Goal: Task Accomplishment & Management: Manage account settings

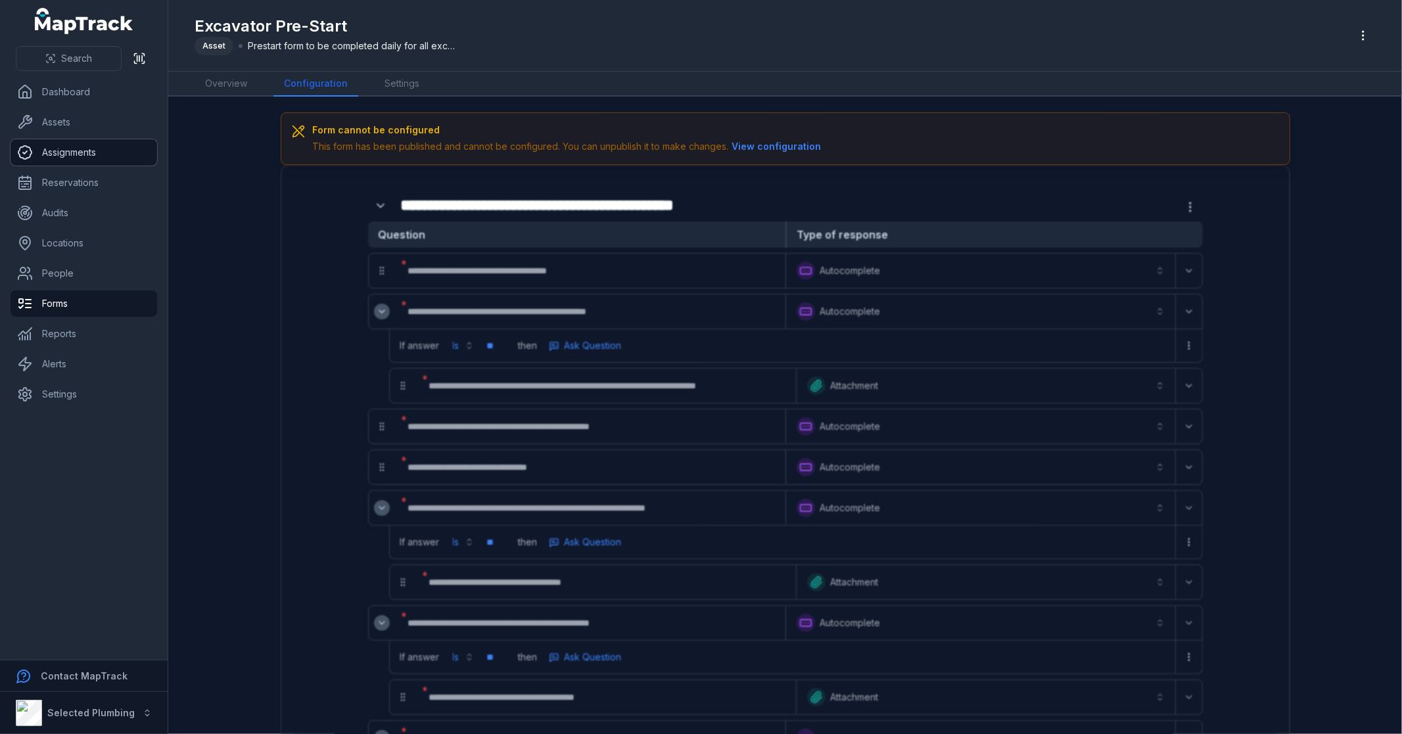
click at [89, 147] on link "Assignments" at bounding box center [84, 152] width 147 height 26
click at [87, 122] on link "Assets" at bounding box center [84, 122] width 147 height 26
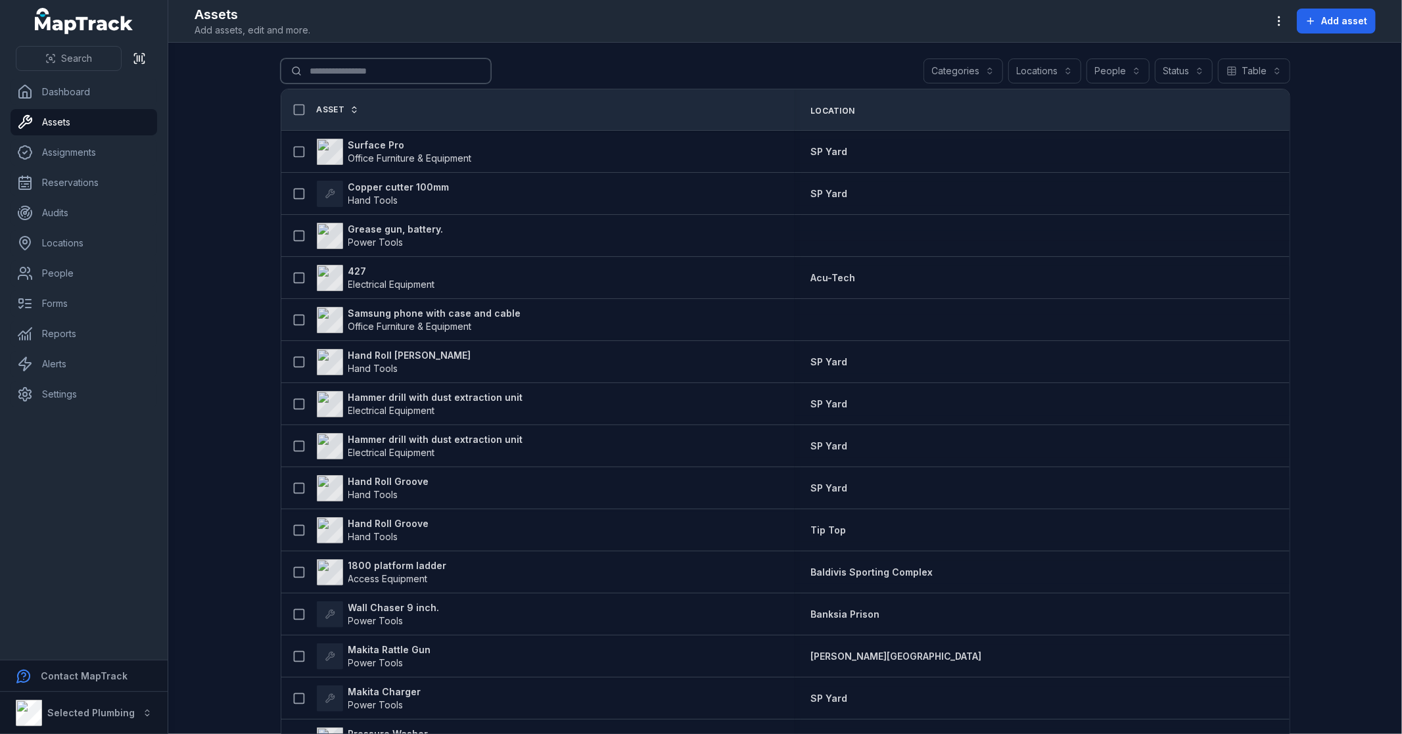
click at [377, 63] on input "Search for assets" at bounding box center [386, 70] width 210 height 25
type input "*"
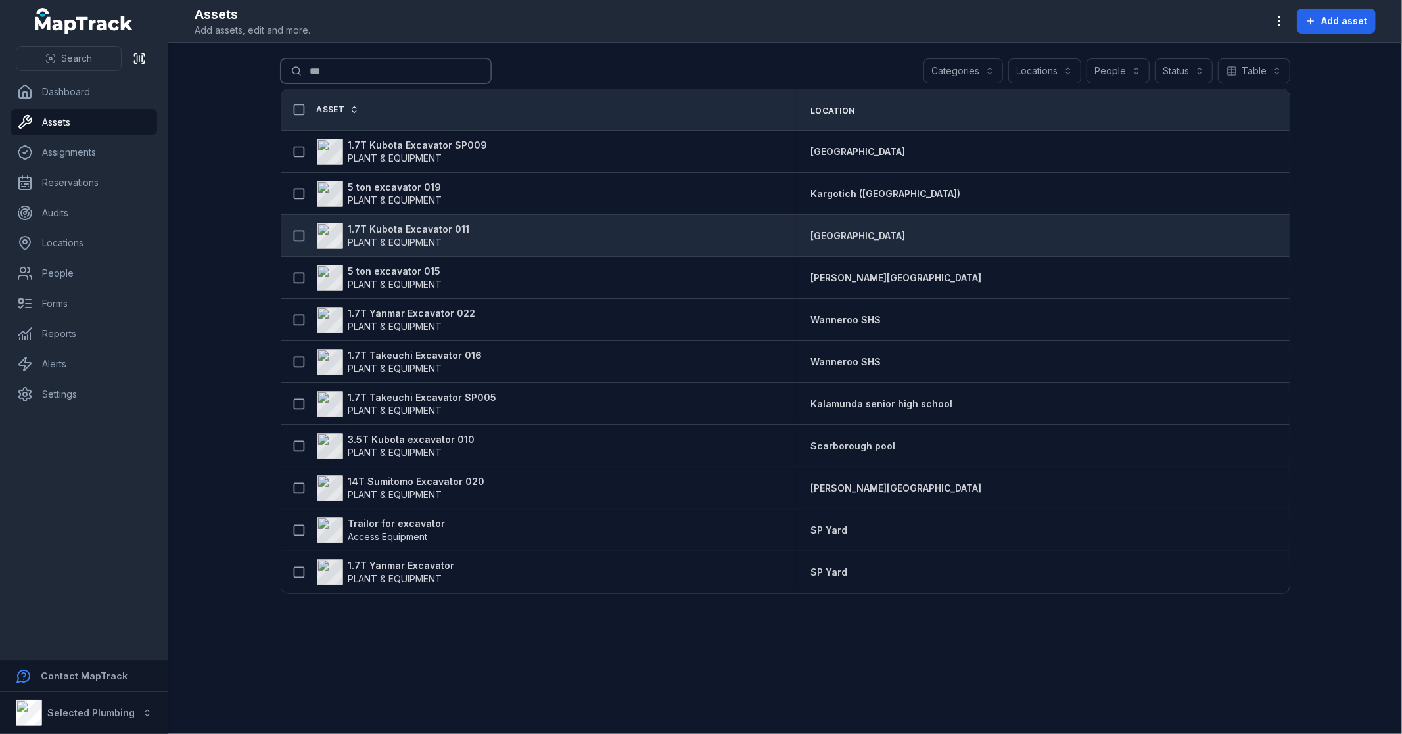
type input "***"
click at [440, 223] on strong "1.7T Kubota Excavator 011" at bounding box center [409, 229] width 122 height 13
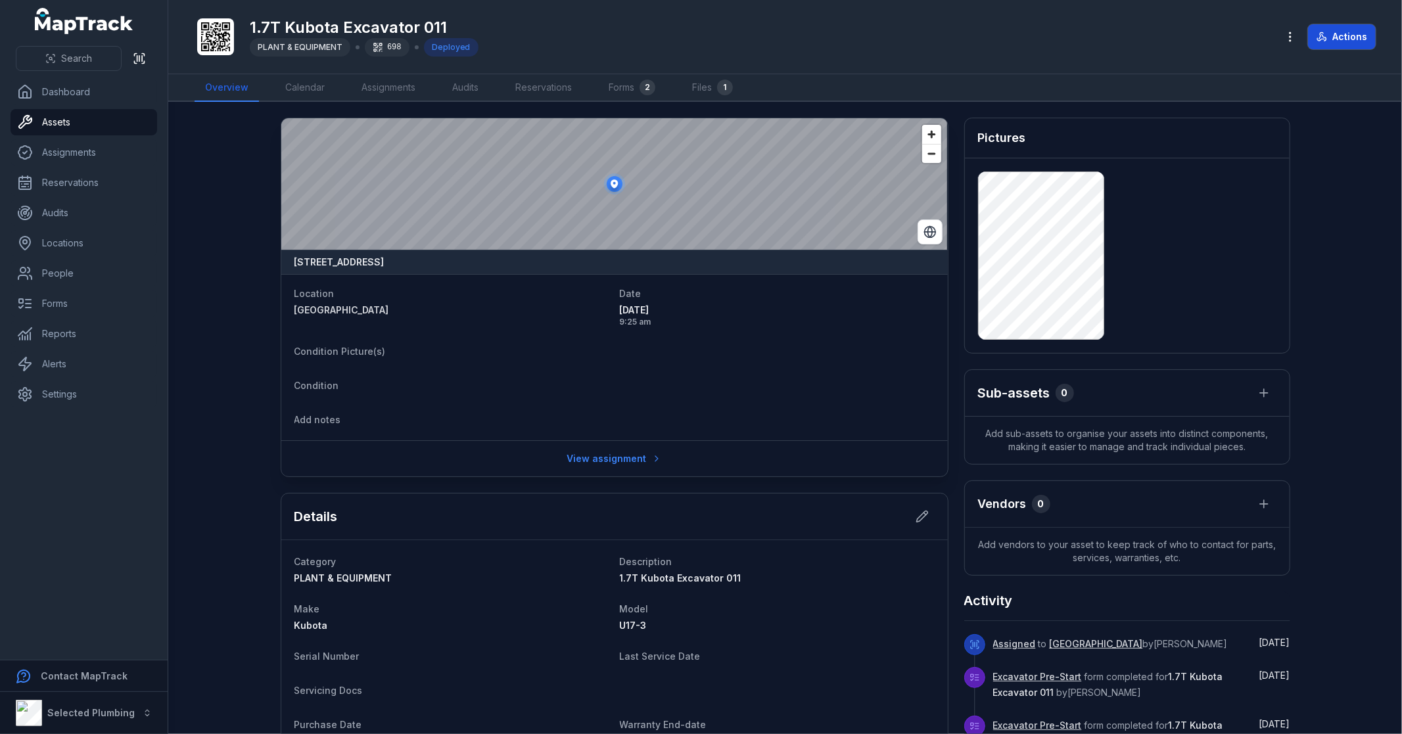
click at [1344, 27] on button "Actions" at bounding box center [1342, 36] width 68 height 25
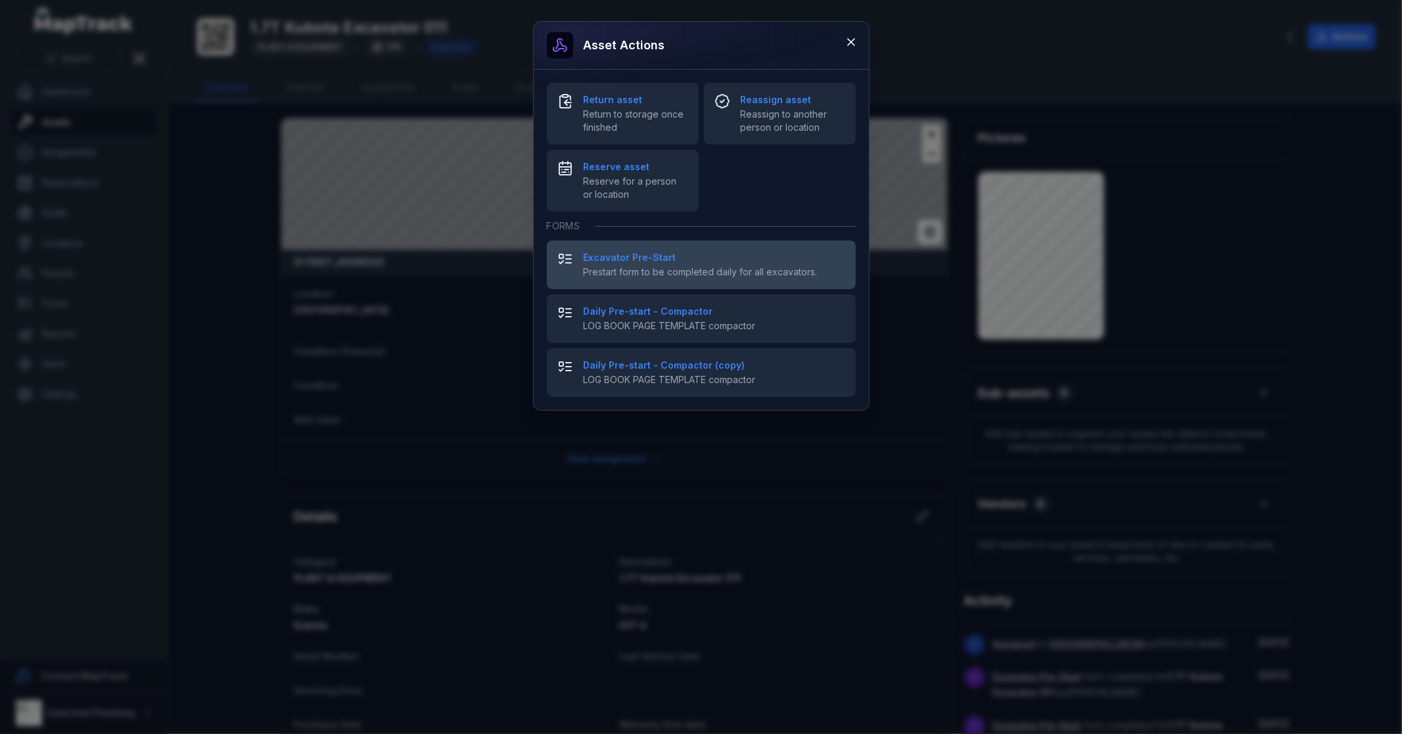
click at [647, 259] on strong "Excavator Pre-Start" at bounding box center [715, 257] width 262 height 13
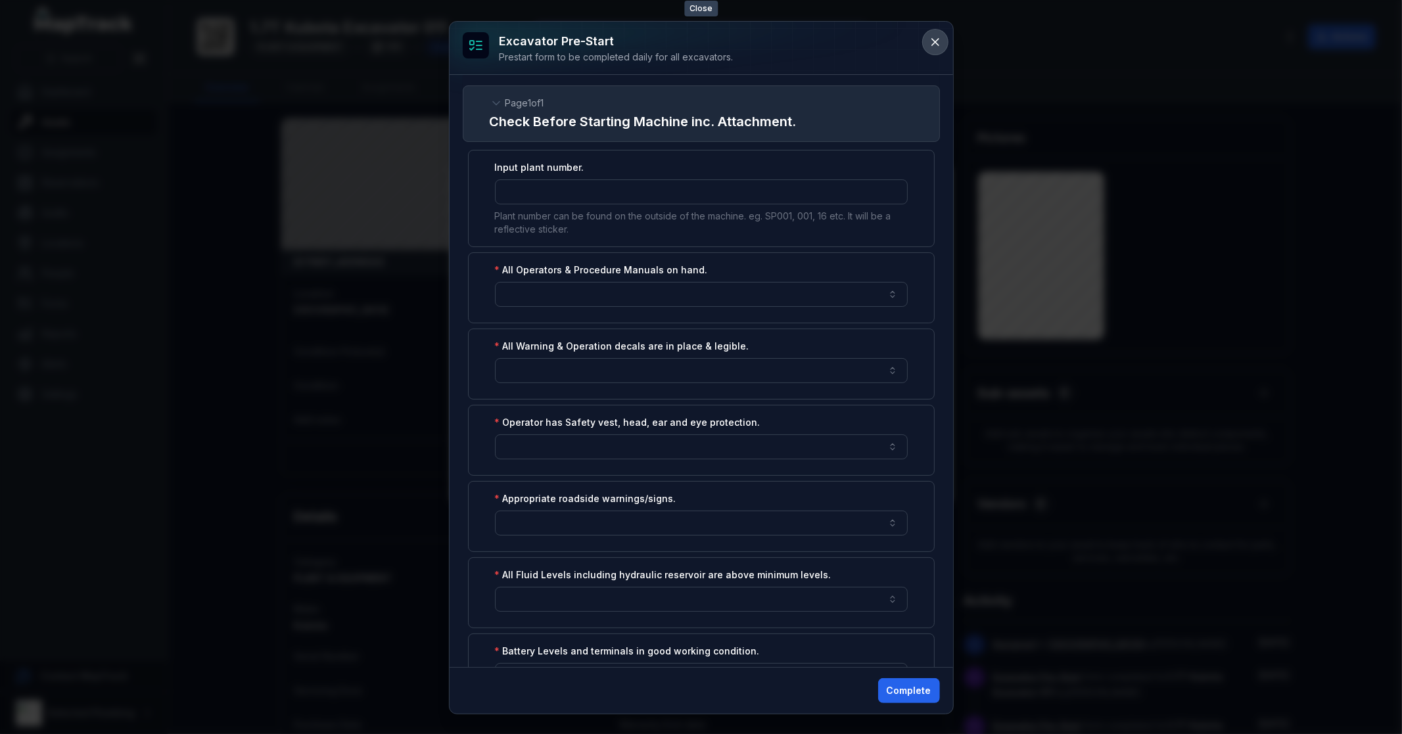
click at [940, 41] on icon at bounding box center [935, 41] width 13 height 13
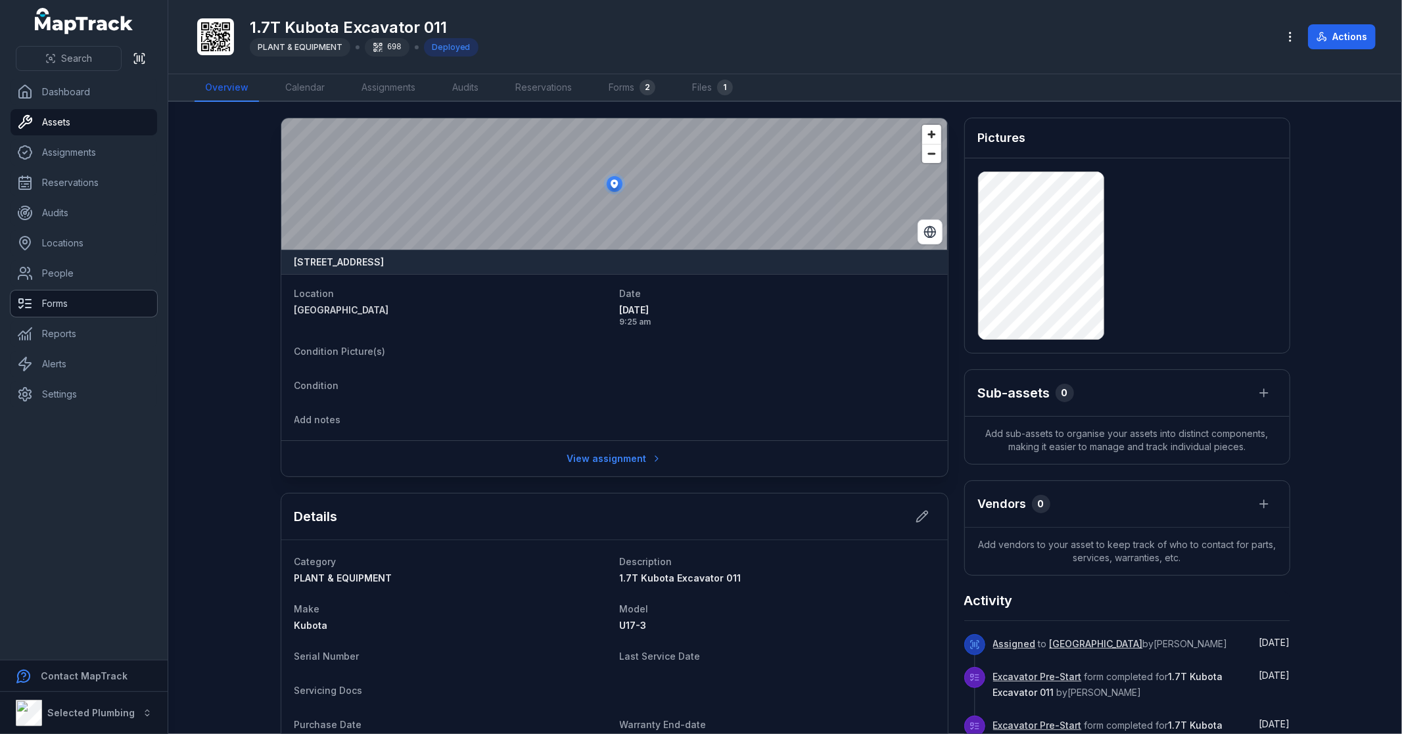
click at [78, 296] on link "Forms" at bounding box center [84, 303] width 147 height 26
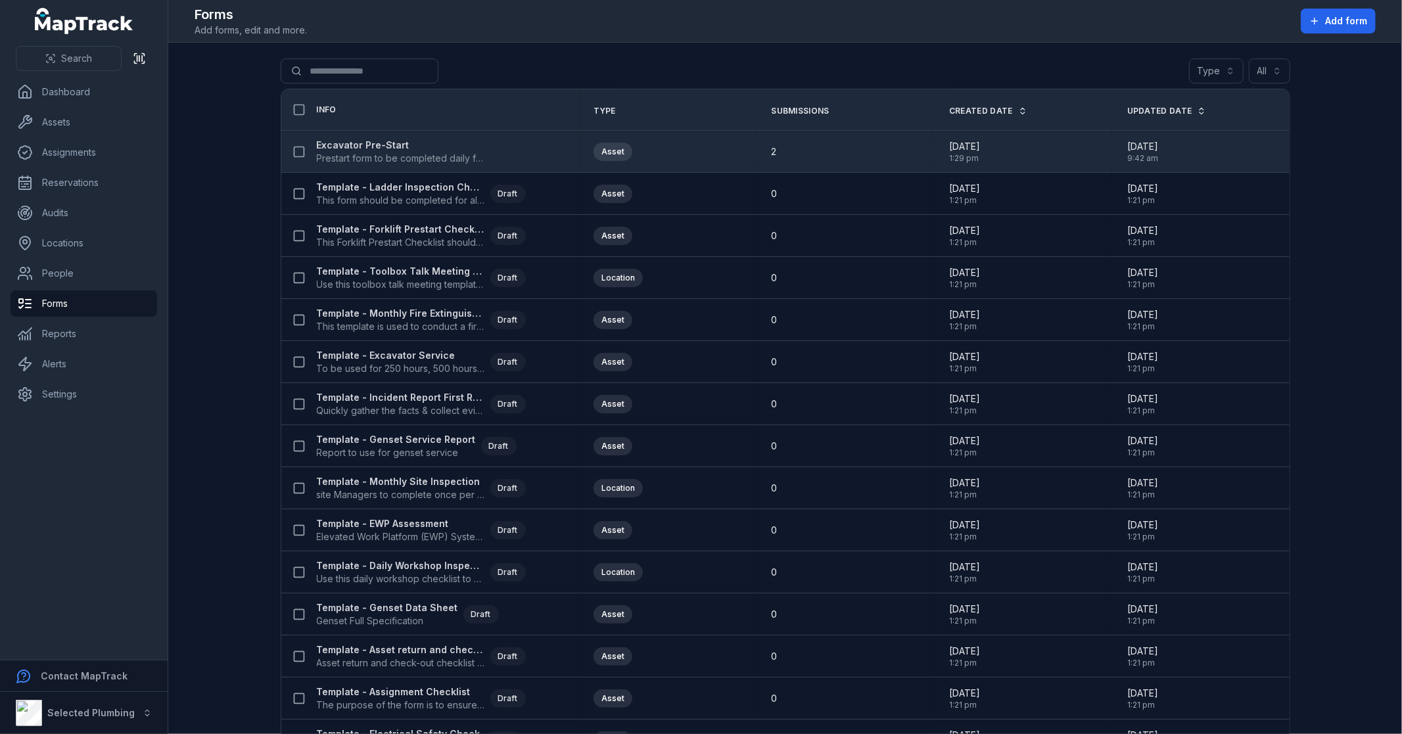
click at [355, 149] on strong "Excavator Pre-Start" at bounding box center [401, 145] width 168 height 13
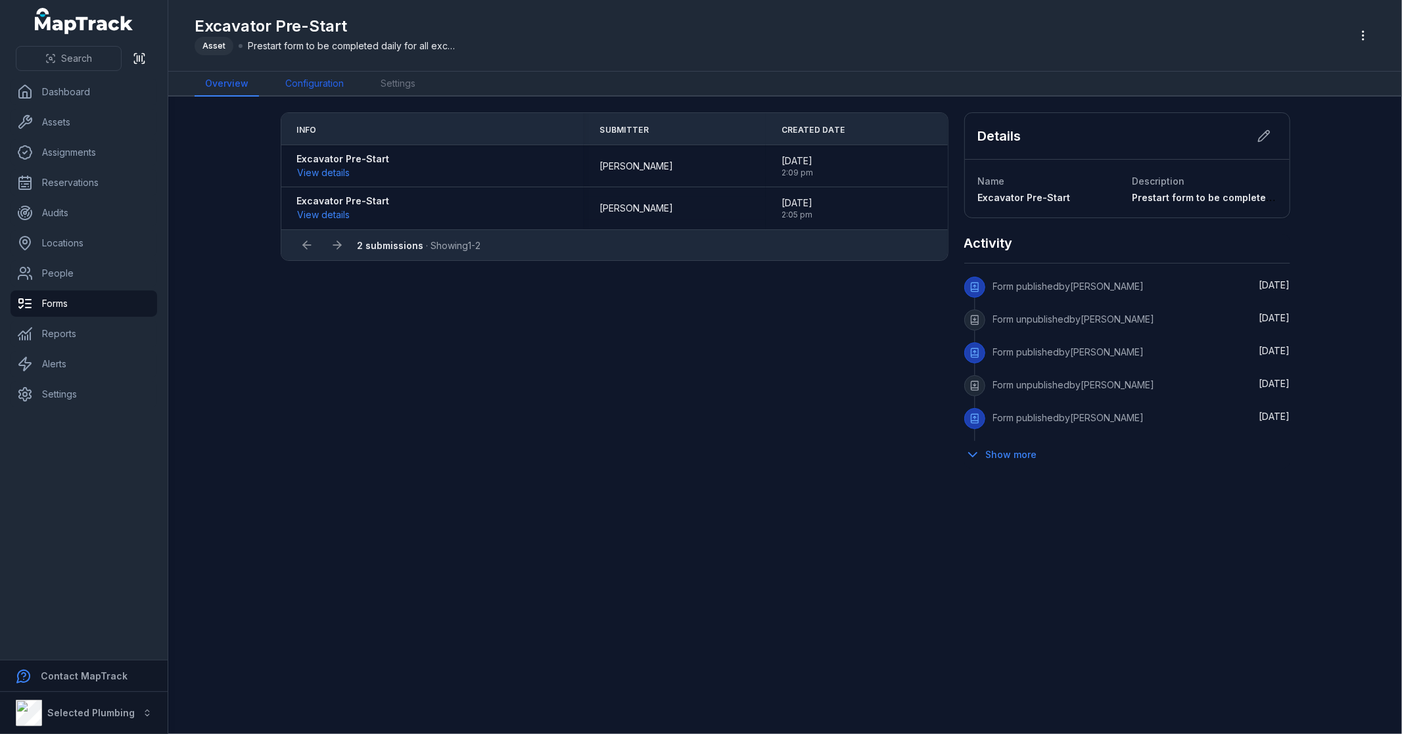
click at [322, 81] on link "Configuration" at bounding box center [315, 84] width 80 height 25
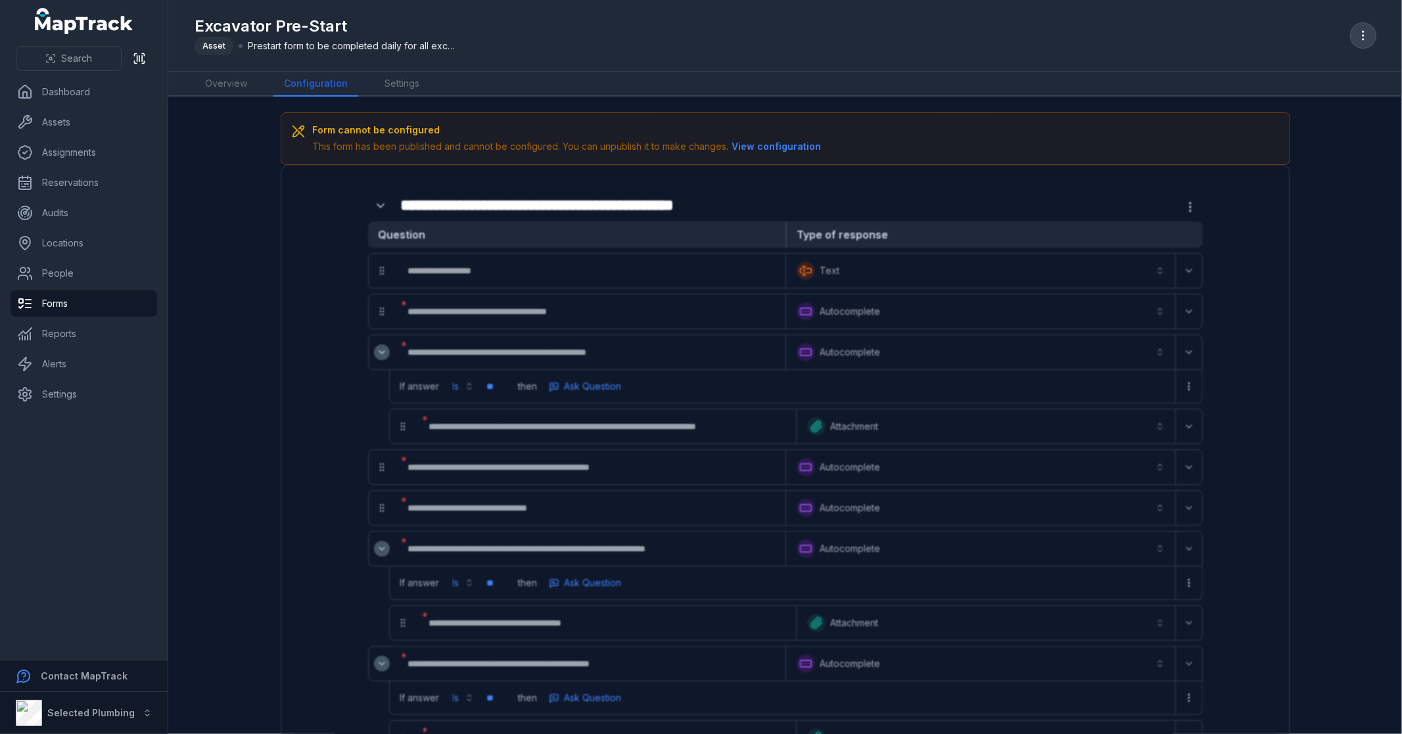
click at [1362, 34] on icon "button" at bounding box center [1362, 35] width 13 height 13
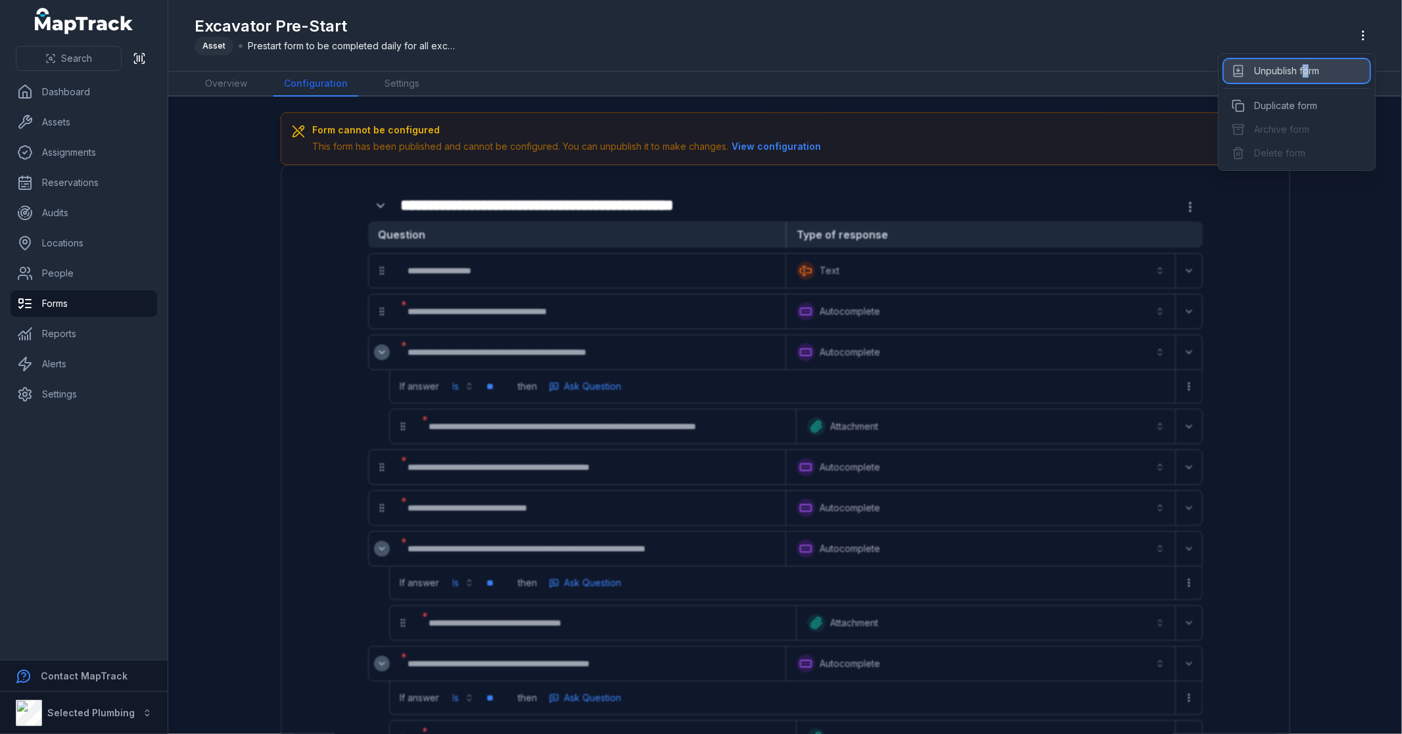
click at [1306, 67] on div "Unpublish form" at bounding box center [1297, 71] width 146 height 24
